Goal: Transaction & Acquisition: Purchase product/service

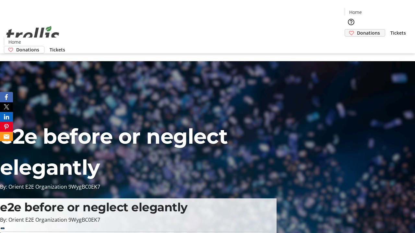
click at [357, 29] on span "Donations" at bounding box center [368, 32] width 23 height 7
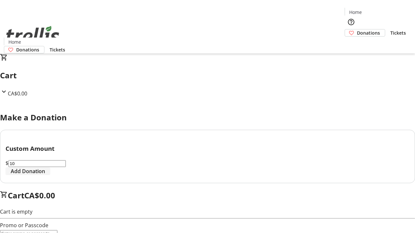
click at [45, 175] on span "Add Donation" at bounding box center [28, 171] width 34 height 8
